Goal: Find specific page/section: Find specific page/section

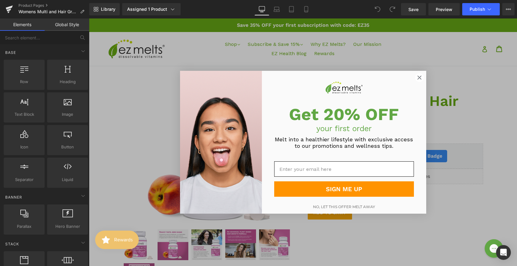
click at [416, 79] on circle "Close dialog" at bounding box center [419, 77] width 8 height 8
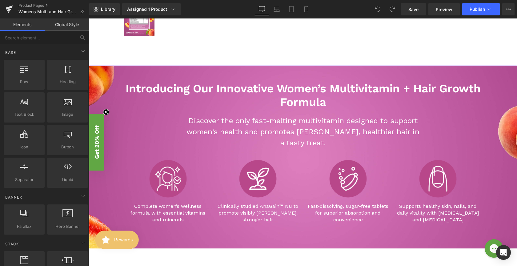
scroll to position [279, 0]
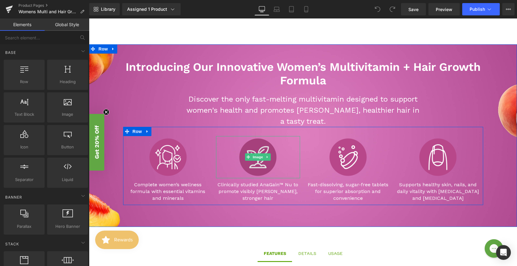
click at [273, 172] on img at bounding box center [258, 157] width 42 height 42
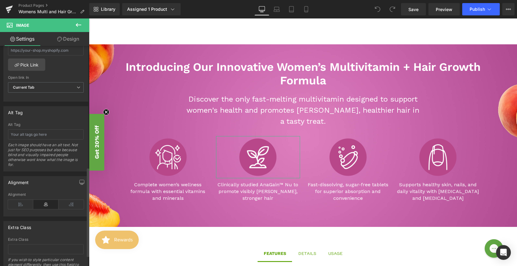
scroll to position [326, 0]
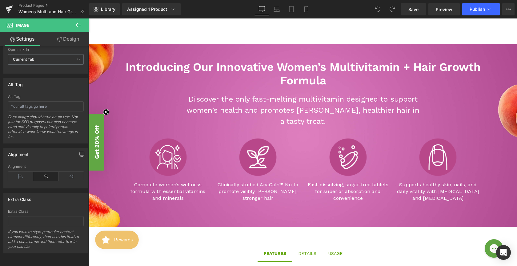
click at [188, 134] on div "Image Complete women’s wellness formula with essential vitamins and minerals Te…" at bounding box center [303, 166] width 360 height 78
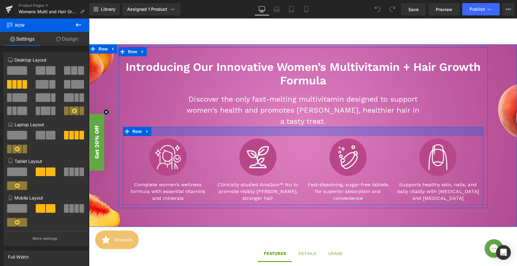
click at [167, 128] on div at bounding box center [303, 131] width 360 height 9
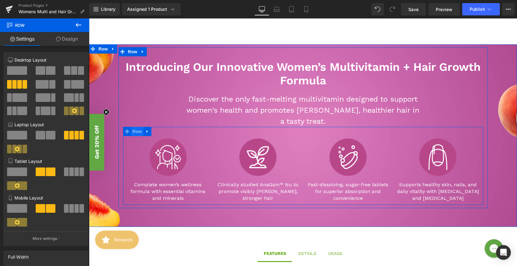
click at [137, 134] on span "Row" at bounding box center [137, 131] width 12 height 9
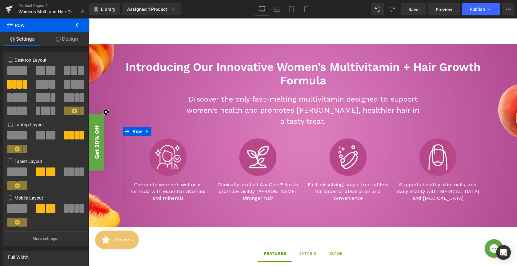
click at [61, 39] on link "Design" at bounding box center [67, 39] width 45 height 14
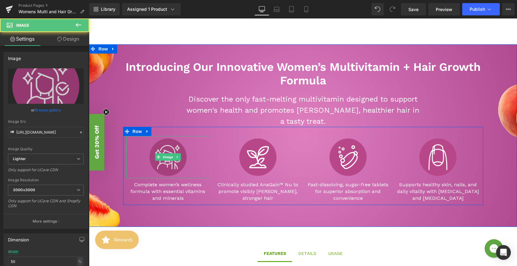
click at [168, 170] on img at bounding box center [168, 157] width 42 height 42
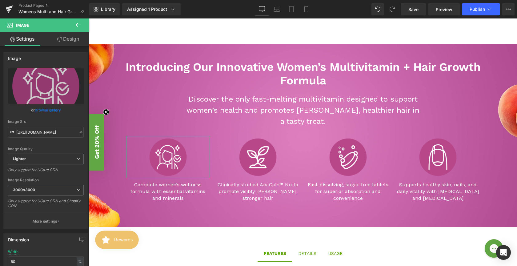
click at [72, 42] on link "Design" at bounding box center [68, 39] width 45 height 14
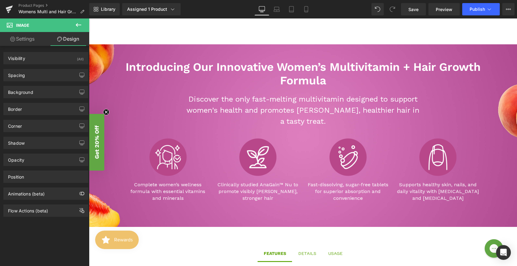
click at [80, 26] on icon at bounding box center [78, 24] width 7 height 7
